Goal: Information Seeking & Learning: Learn about a topic

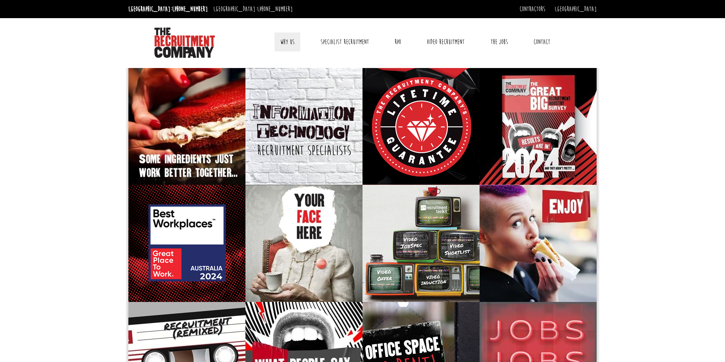
click at [300, 42] on ul "Why Us Reviews Awards Why contract through us? News & Blog Specialist Recruitme…" at bounding box center [415, 41] width 310 height 19
click at [333, 42] on link "Specialist Recruitment" at bounding box center [345, 41] width 60 height 19
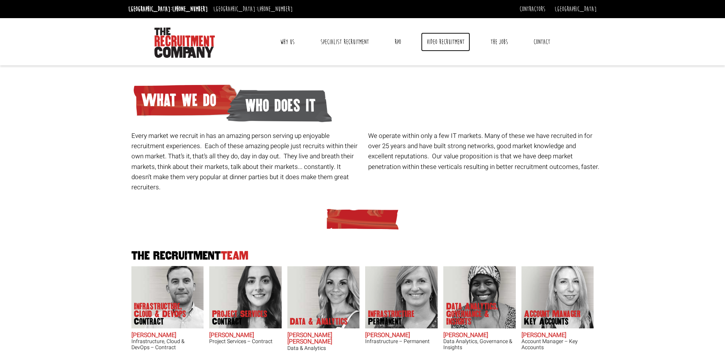
click at [438, 40] on link "Video Recruitment" at bounding box center [445, 41] width 49 height 19
